Goal: Information Seeking & Learning: Learn about a topic

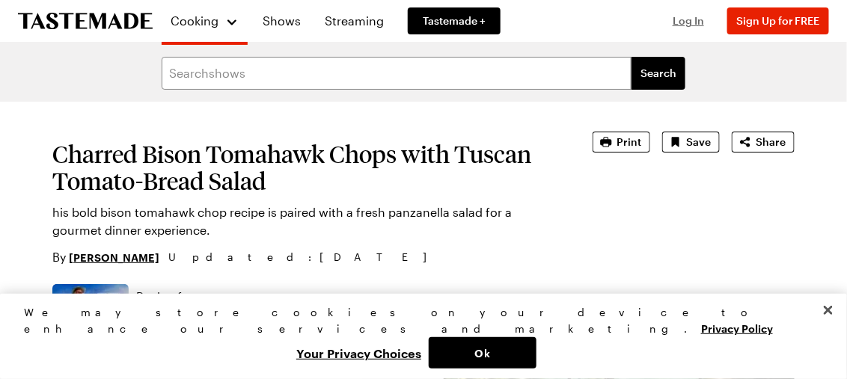
click at [698, 19] on span "Log In" at bounding box center [687, 20] width 31 height 13
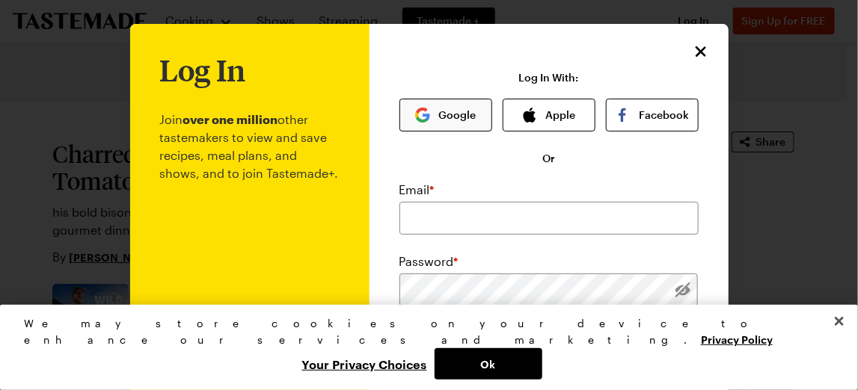
click at [452, 117] on button "Google" at bounding box center [445, 115] width 93 height 33
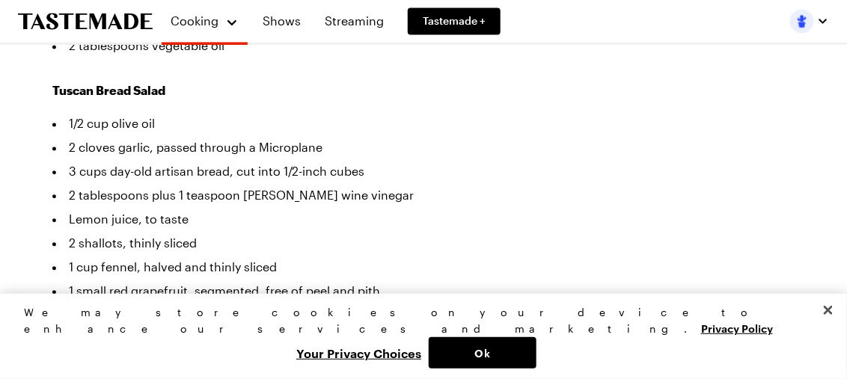
scroll to position [823, 0]
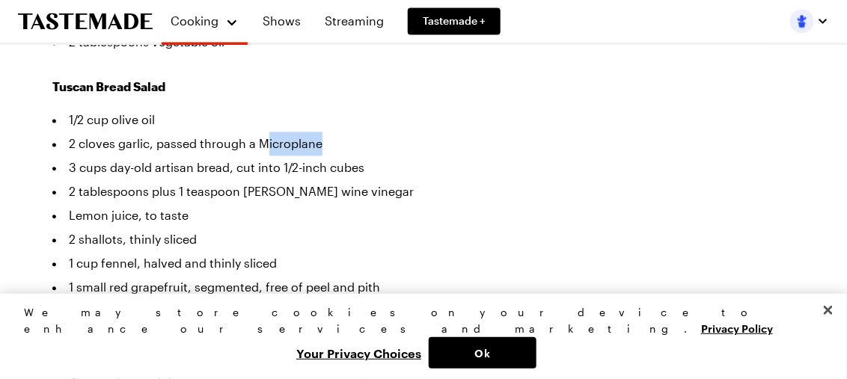
drag, startPoint x: 263, startPoint y: 127, endPoint x: 309, endPoint y: 132, distance: 45.8
click at [322, 132] on li "2 cloves garlic, passed through a Microplane" at bounding box center [232, 144] width 361 height 24
click at [286, 132] on li "2 cloves garlic, passed through a Microplane" at bounding box center [232, 144] width 361 height 24
drag, startPoint x: 258, startPoint y: 125, endPoint x: 319, endPoint y: 129, distance: 60.7
click at [319, 132] on li "2 cloves garlic, passed through a Microplane" at bounding box center [232, 144] width 361 height 24
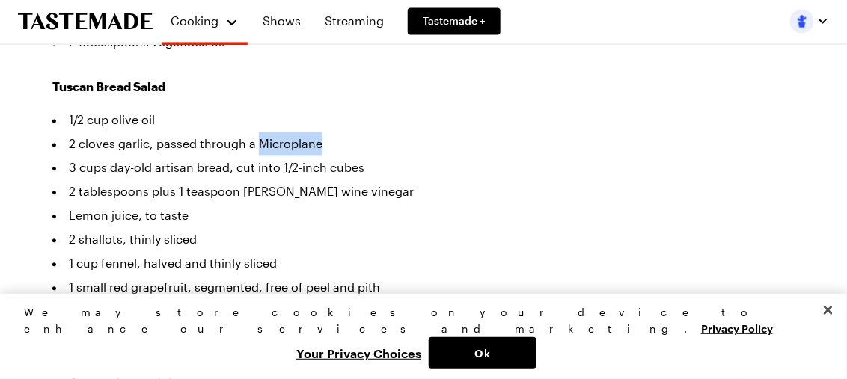
click at [349, 132] on li "2 cloves garlic, passed through a Microplane" at bounding box center [232, 144] width 361 height 24
drag, startPoint x: 256, startPoint y: 127, endPoint x: 301, endPoint y: 127, distance: 44.9
click at [319, 132] on li "2 cloves garlic, passed through a Microplane" at bounding box center [232, 144] width 361 height 24
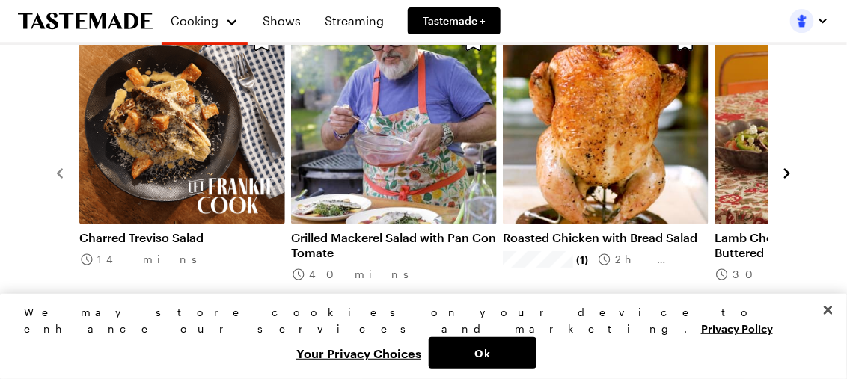
scroll to position [2991, 0]
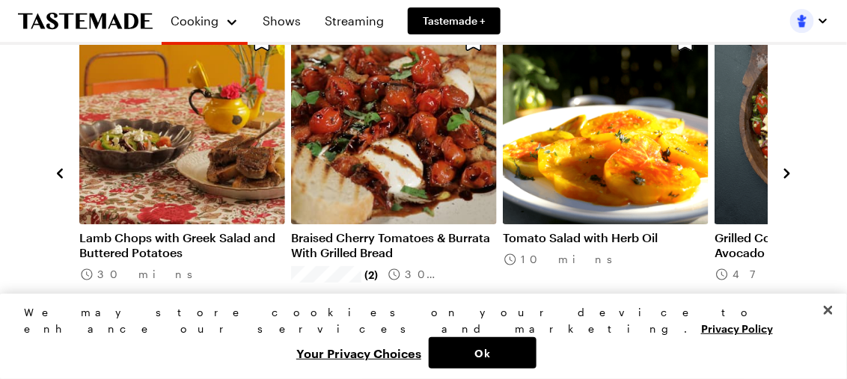
click at [390, 230] on link "Braised Cherry Tomatoes & Burrata With Grilled Bread" at bounding box center [394, 245] width 206 height 30
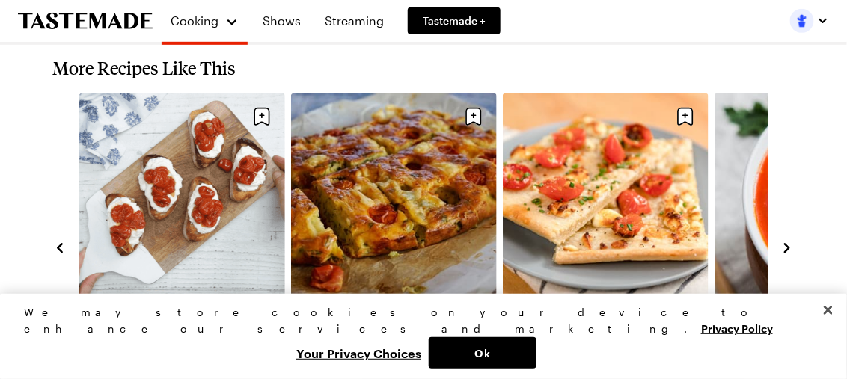
scroll to position [1795, 0]
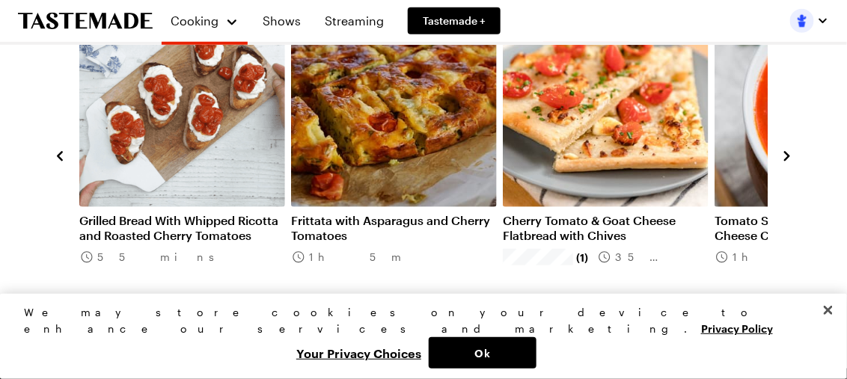
scroll to position [1984, 0]
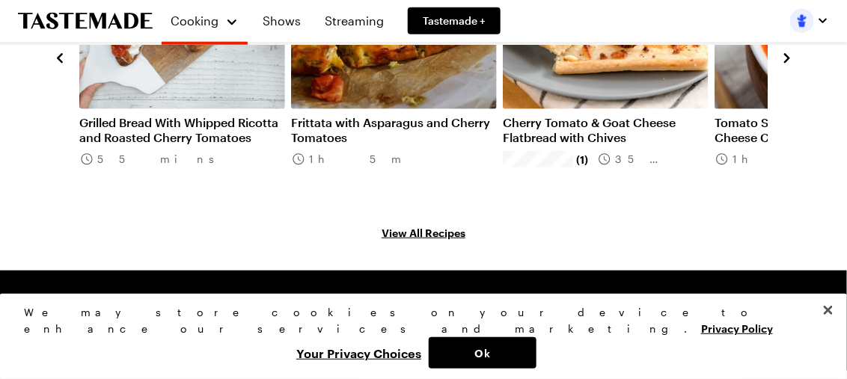
click at [446, 224] on link "View All Recipes" at bounding box center [423, 232] width 742 height 16
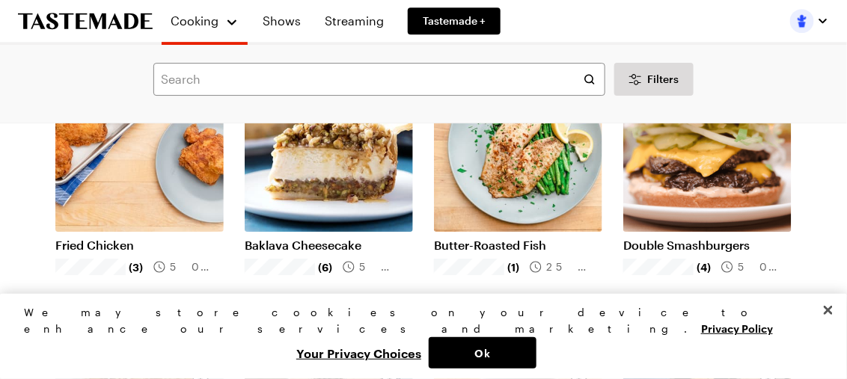
scroll to position [1271, 0]
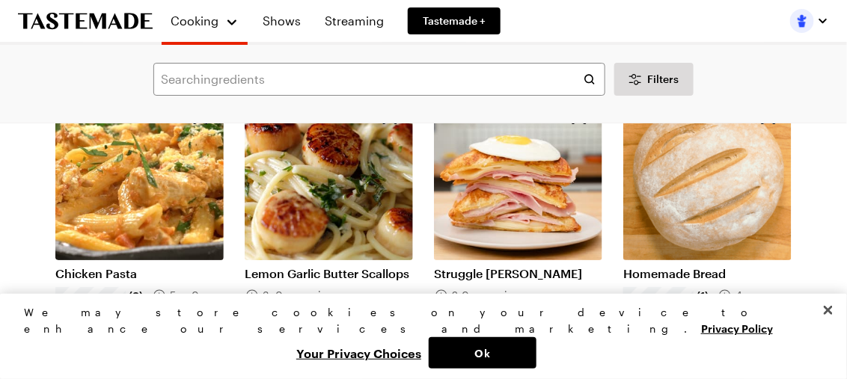
scroll to position [3066, 0]
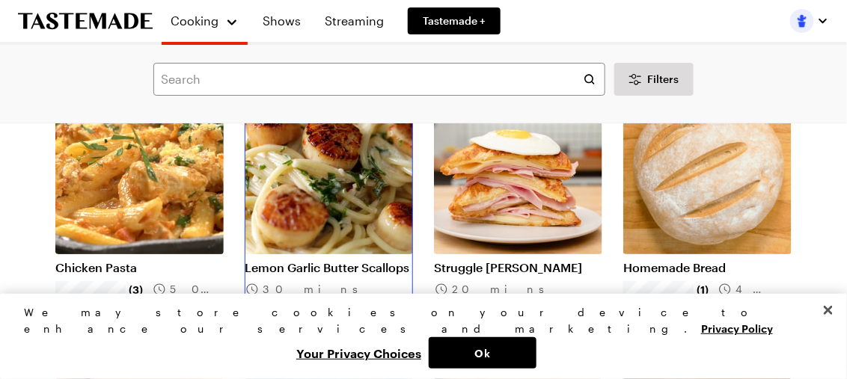
click at [359, 260] on link "Lemon Garlic Butter Scallops" at bounding box center [329, 267] width 168 height 15
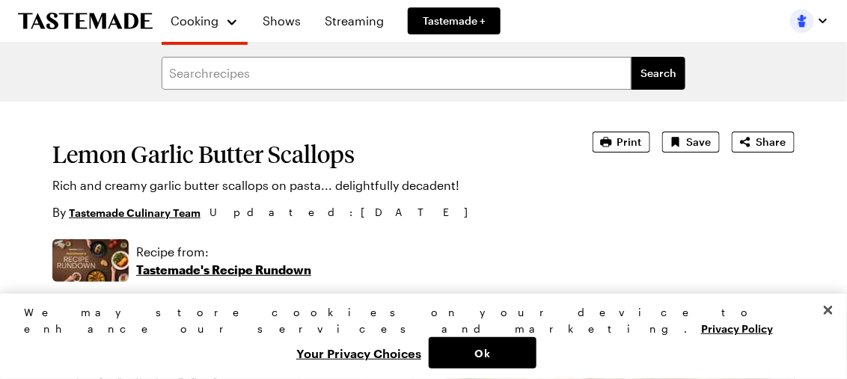
type textarea "x"
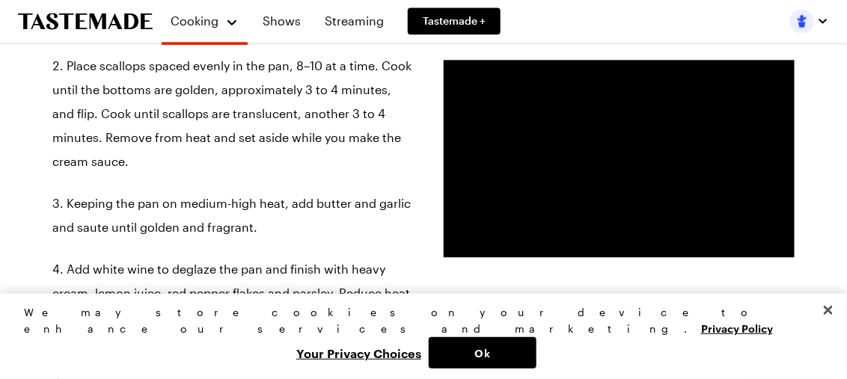
scroll to position [598, 0]
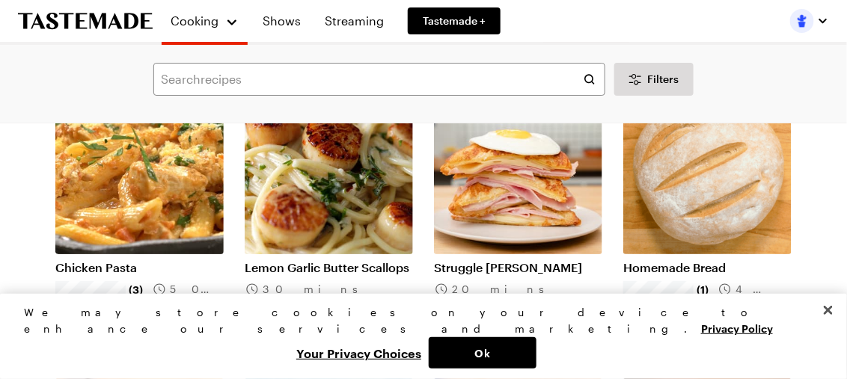
scroll to position [3365, 0]
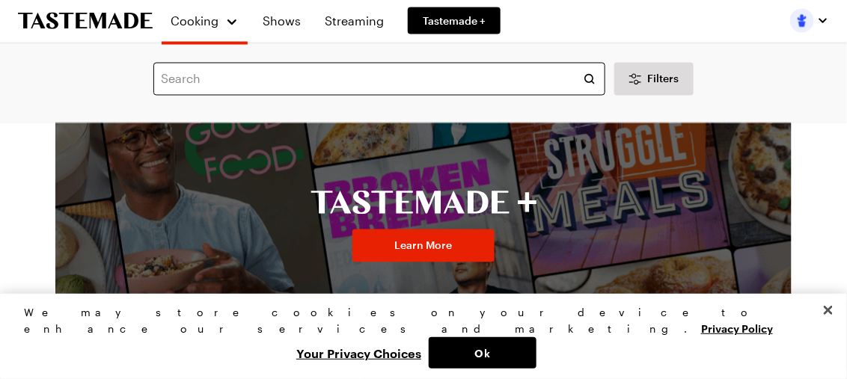
scroll to position [5341, 0]
